Goal: Information Seeking & Learning: Learn about a topic

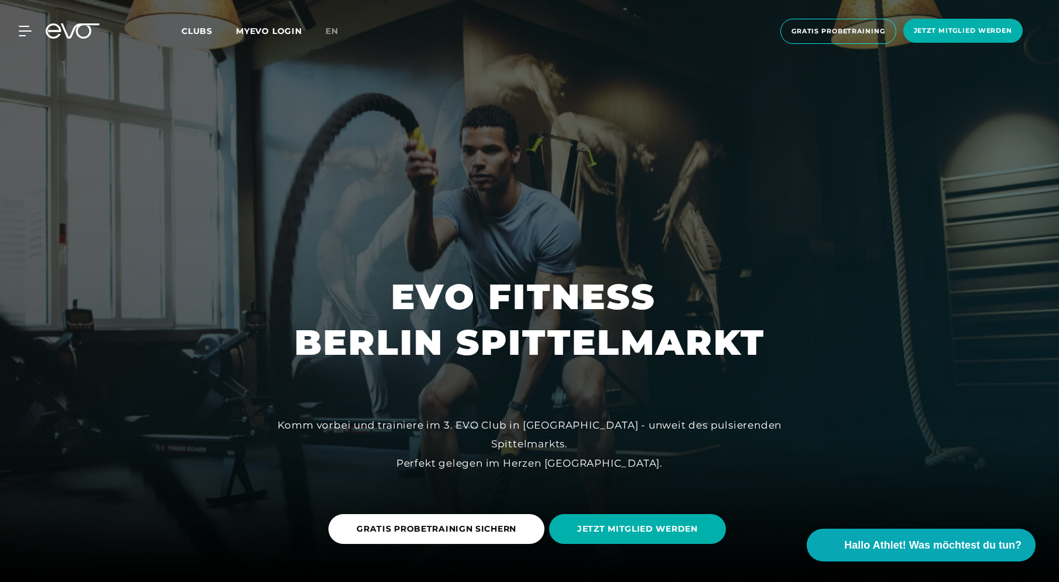
click at [266, 32] on link "MYEVO LOGIN" at bounding box center [269, 31] width 66 height 11
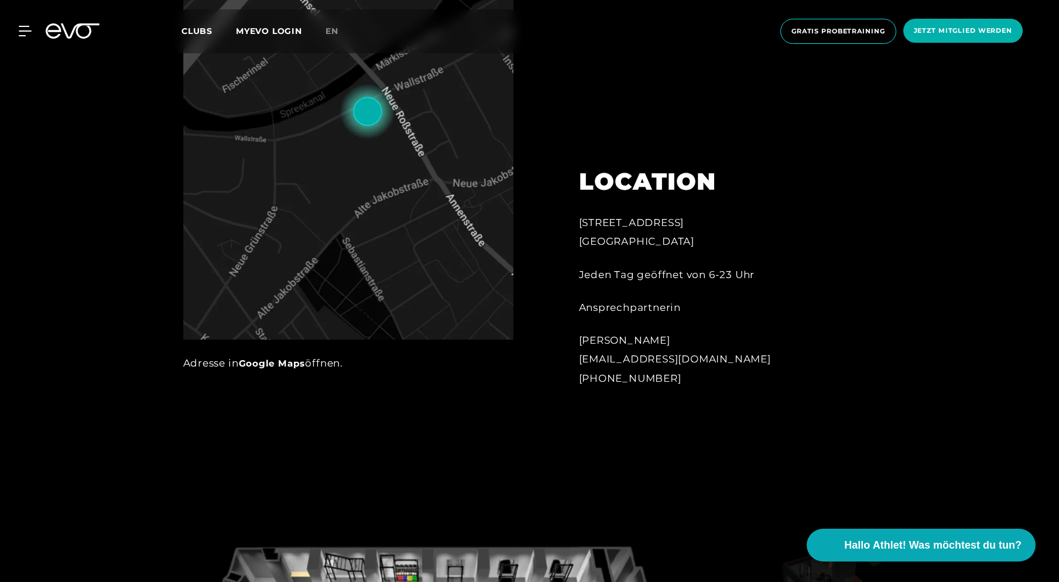
scroll to position [793, 0]
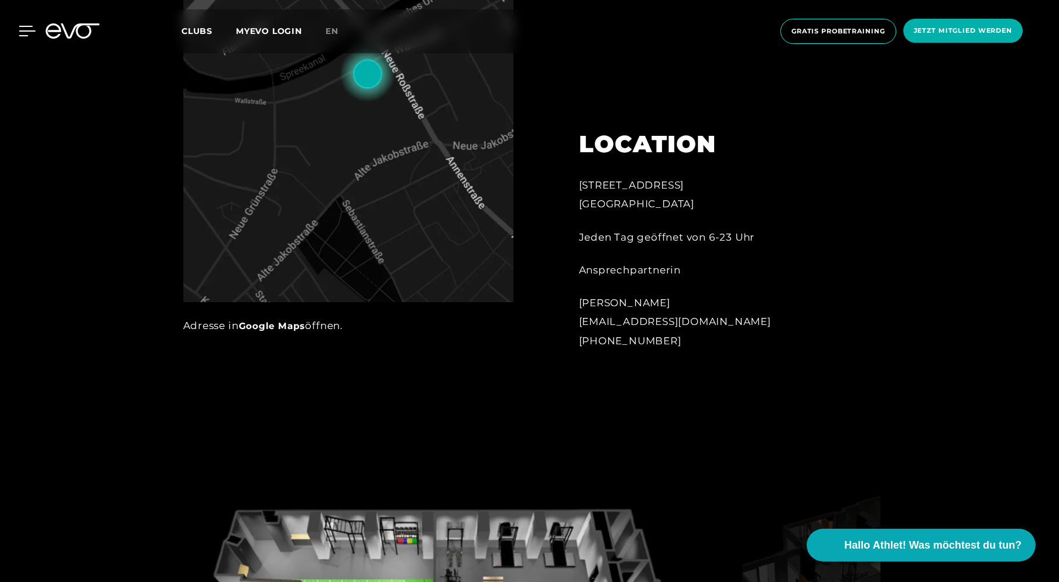
click at [30, 28] on icon at bounding box center [27, 31] width 17 height 11
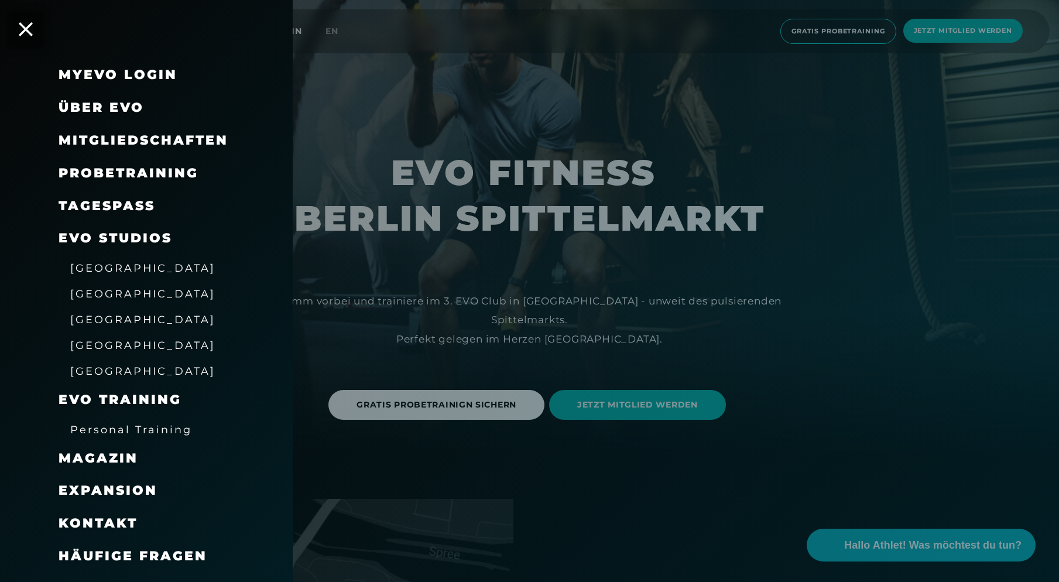
scroll to position [0, 0]
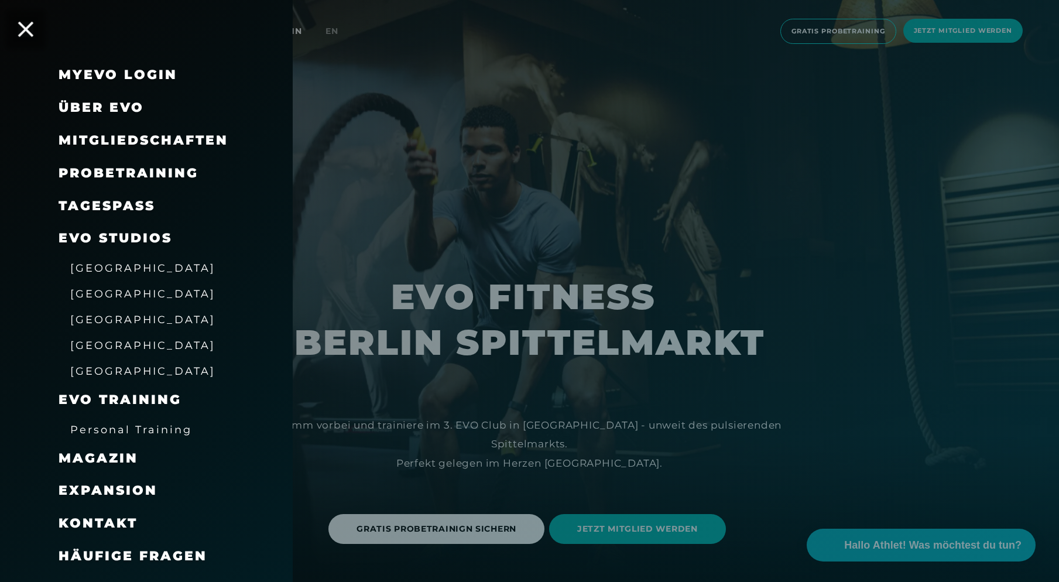
click at [28, 30] on icon at bounding box center [25, 29] width 15 height 15
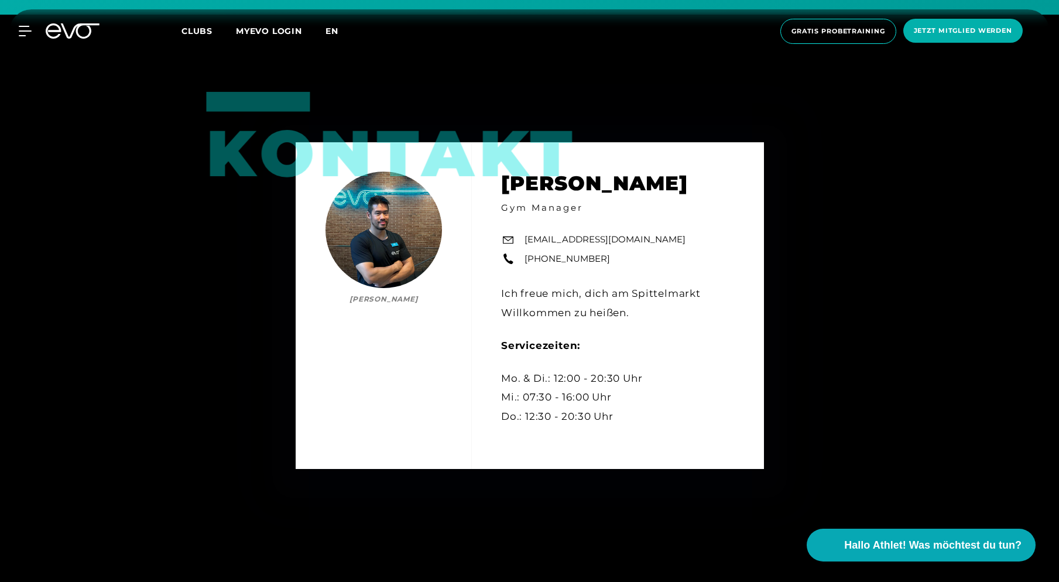
scroll to position [4390, 0]
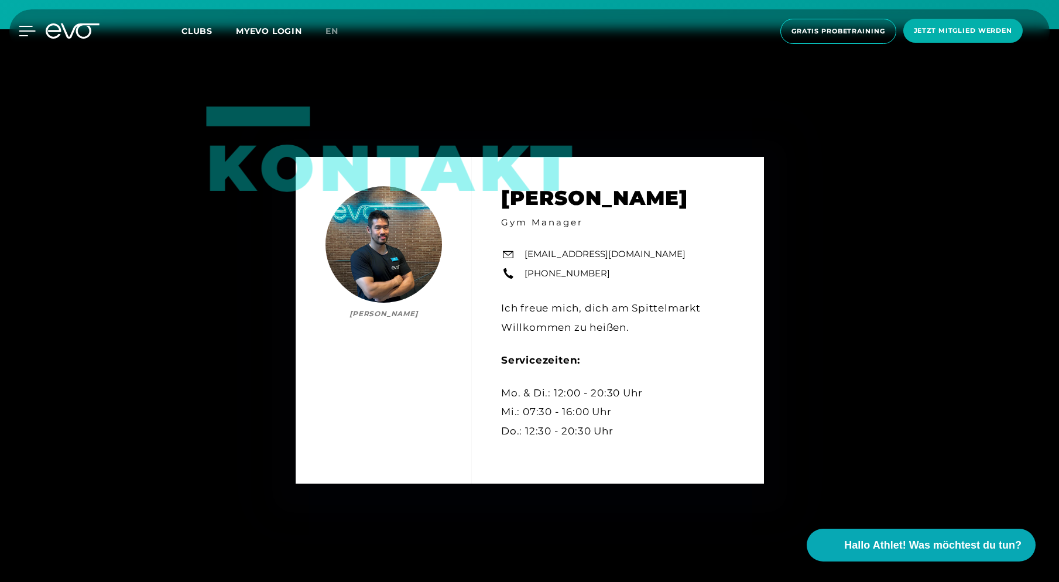
click at [29, 33] on icon at bounding box center [27, 31] width 17 height 11
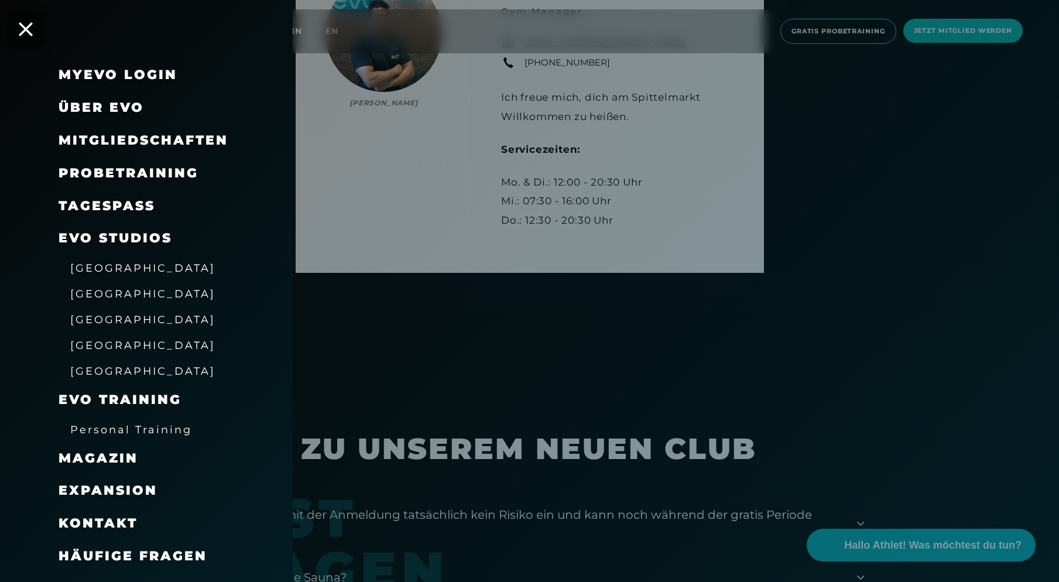
scroll to position [4645, 0]
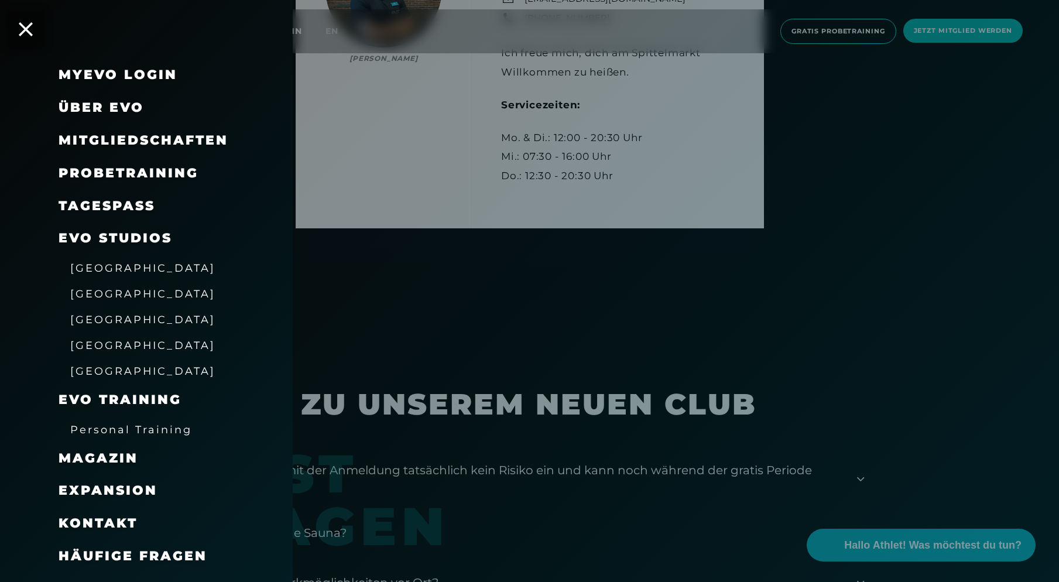
click at [138, 553] on span "Häufige Fragen" at bounding box center [133, 556] width 149 height 16
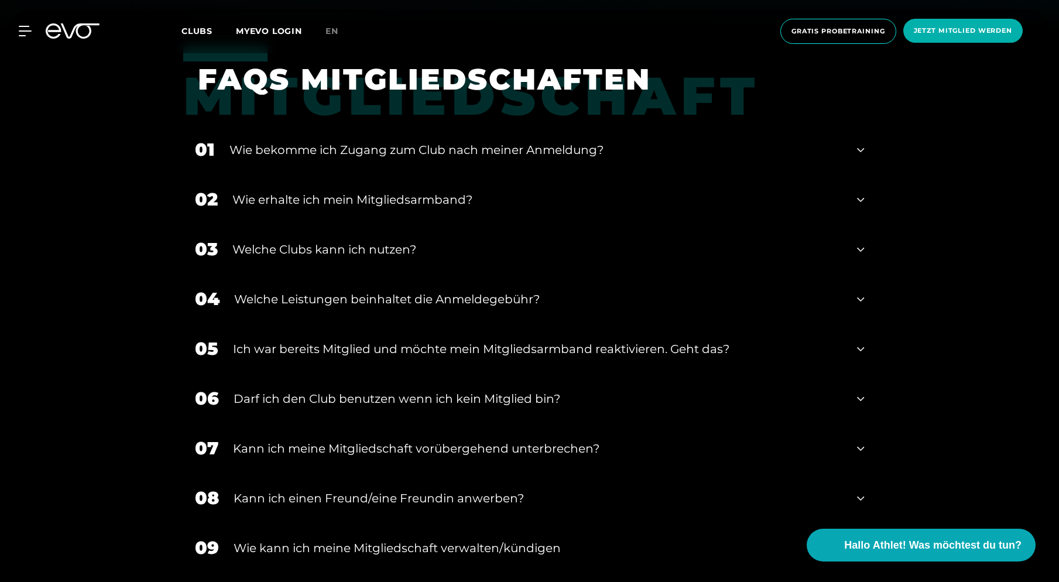
scroll to position [554, 0]
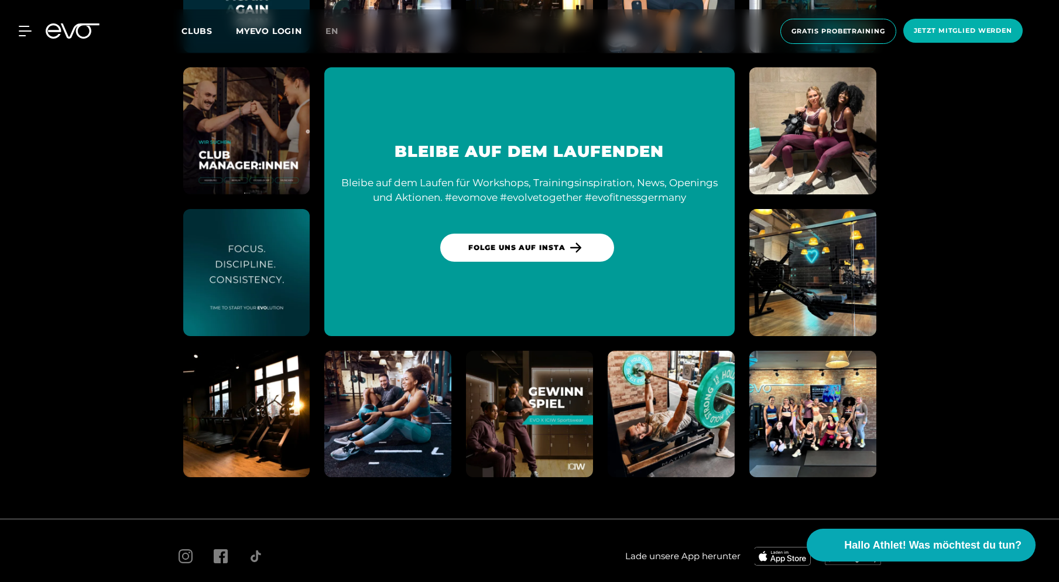
scroll to position [3174, 0]
